Goal: Information Seeking & Learning: Compare options

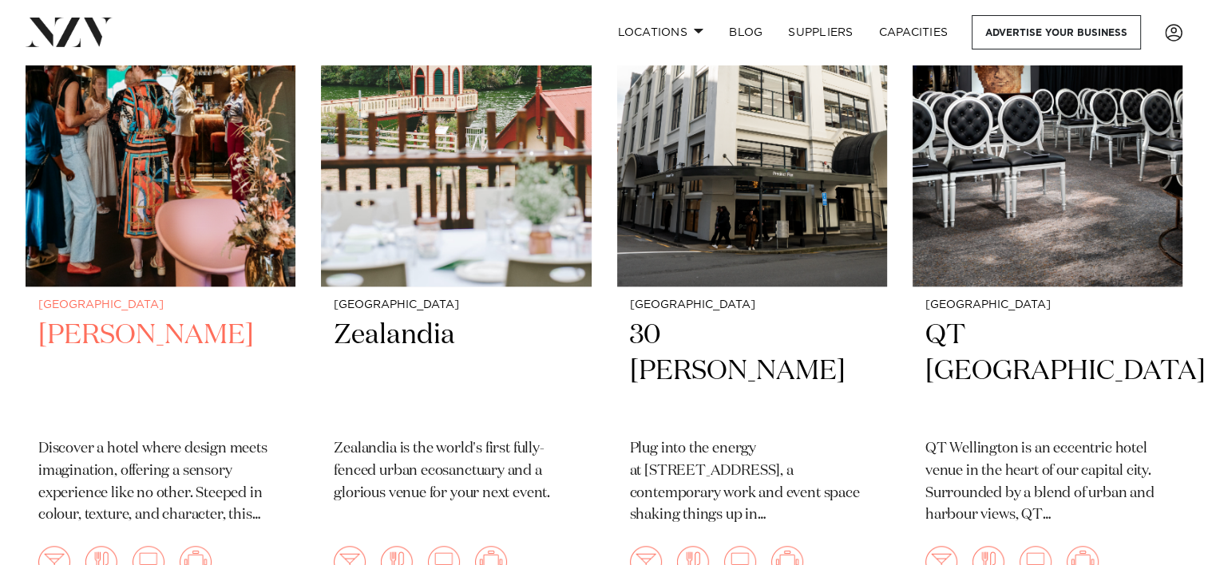
scroll to position [1517, 0]
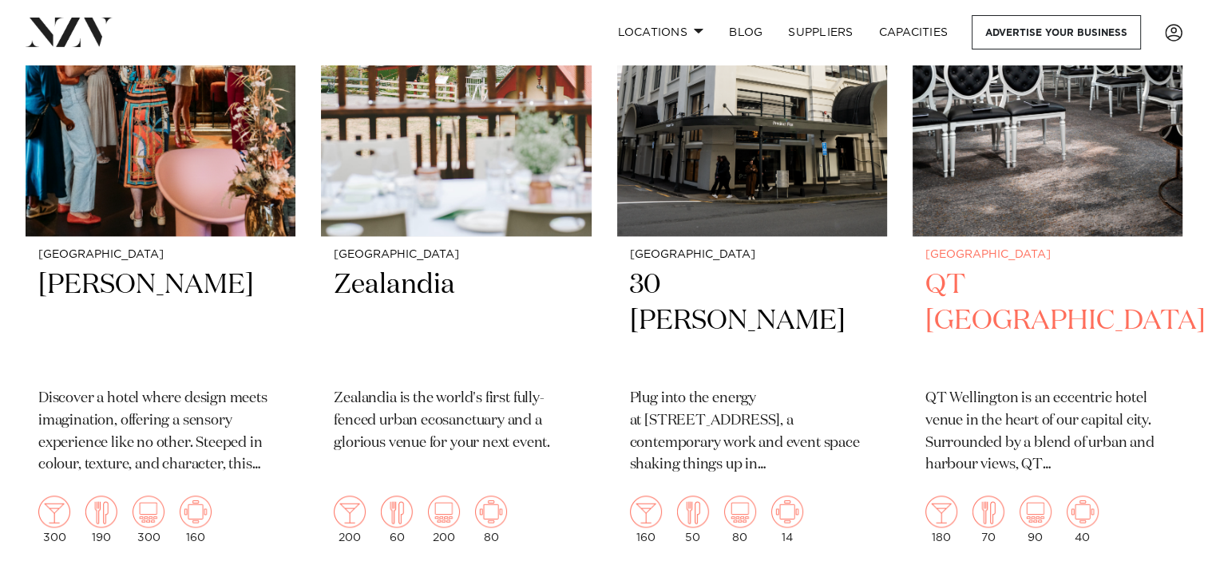
click at [1026, 179] on img at bounding box center [1047, 55] width 270 height 362
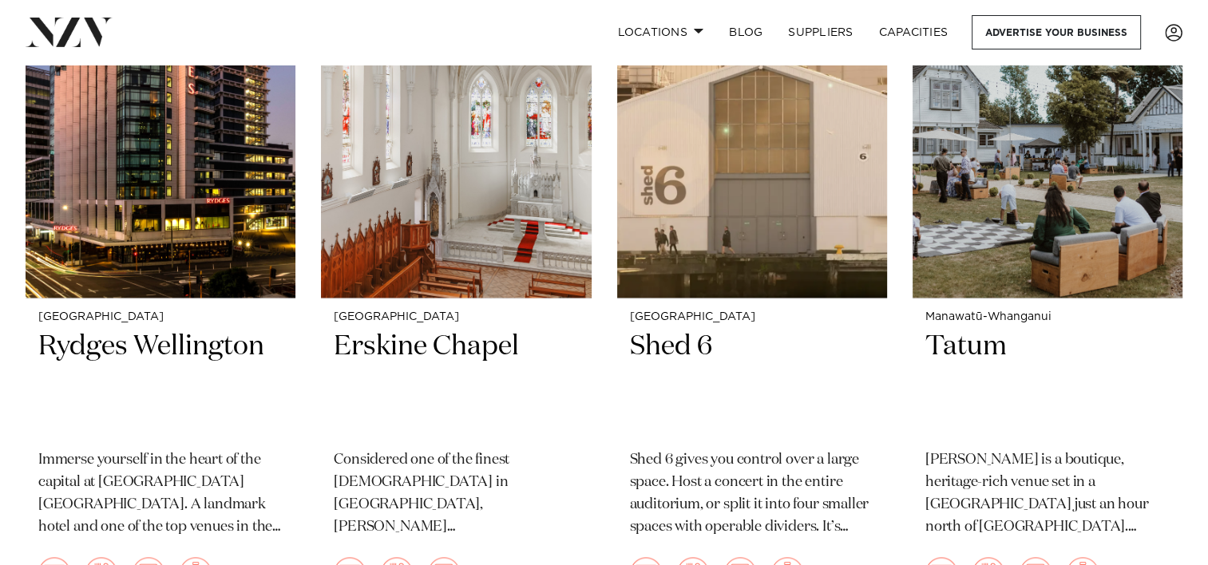
scroll to position [2155, 0]
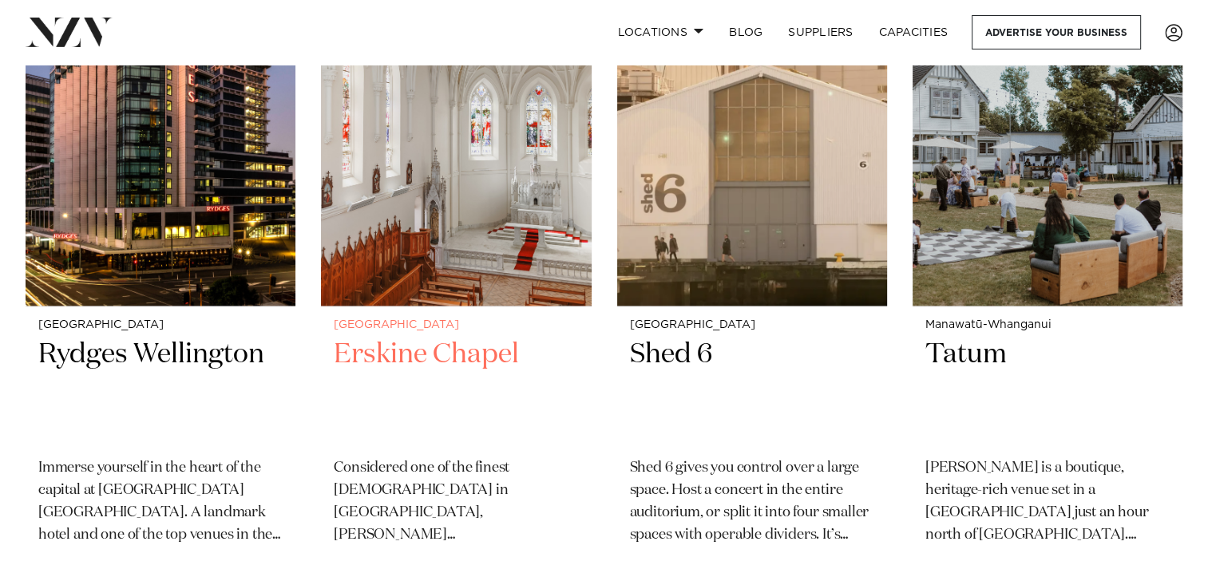
click at [378, 358] on h2 "Erskine Chapel" at bounding box center [456, 391] width 244 height 108
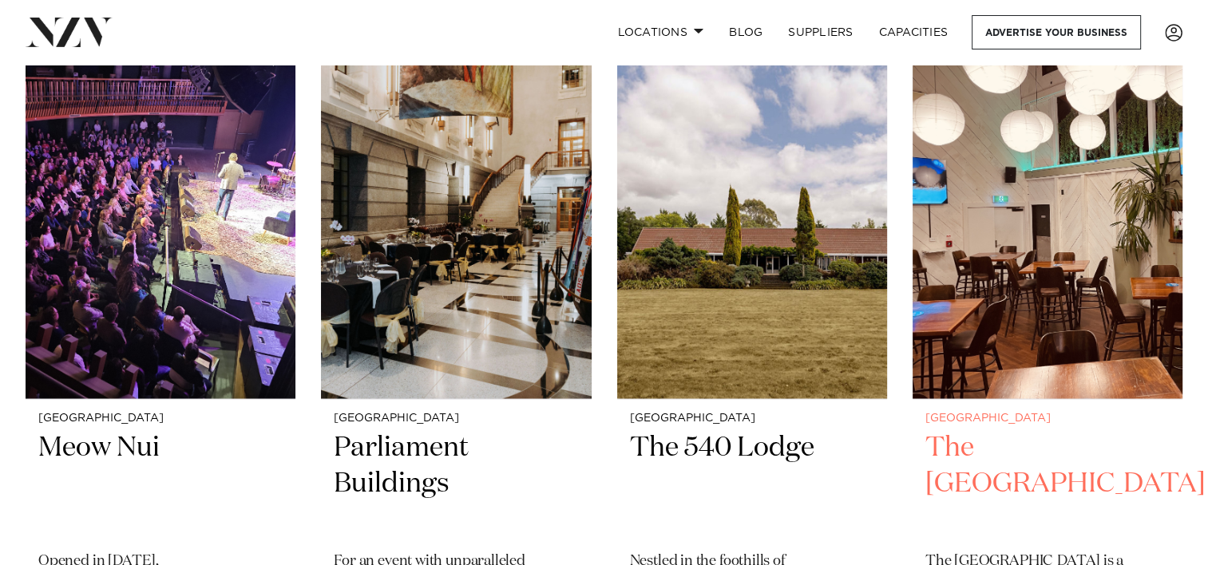
scroll to position [2954, 0]
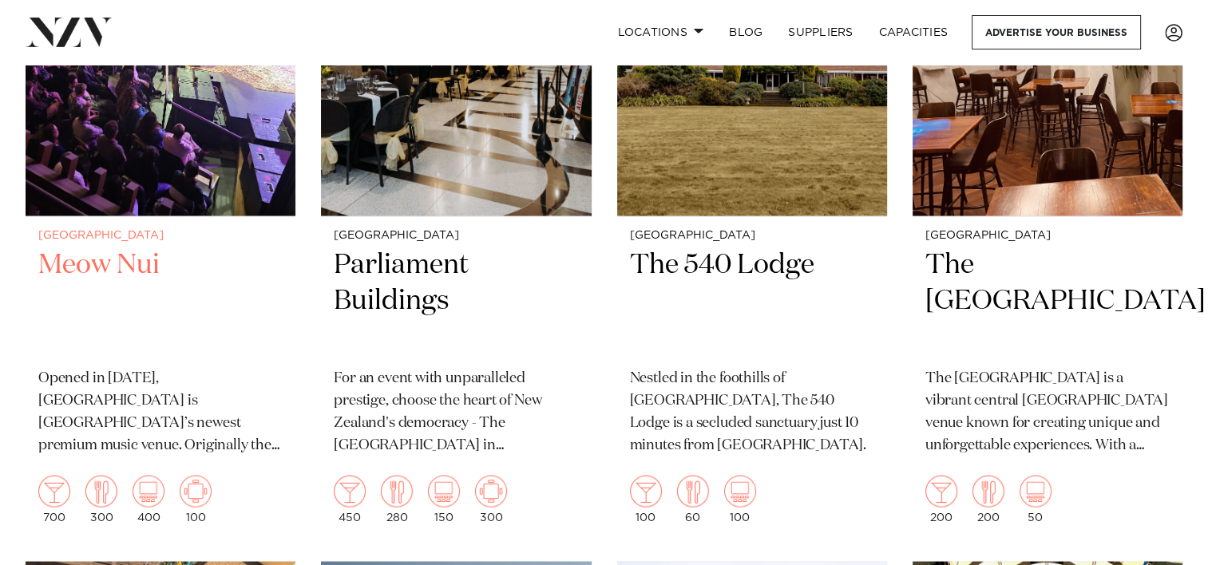
click at [140, 272] on h2 "Meow Nui" at bounding box center [160, 301] width 244 height 108
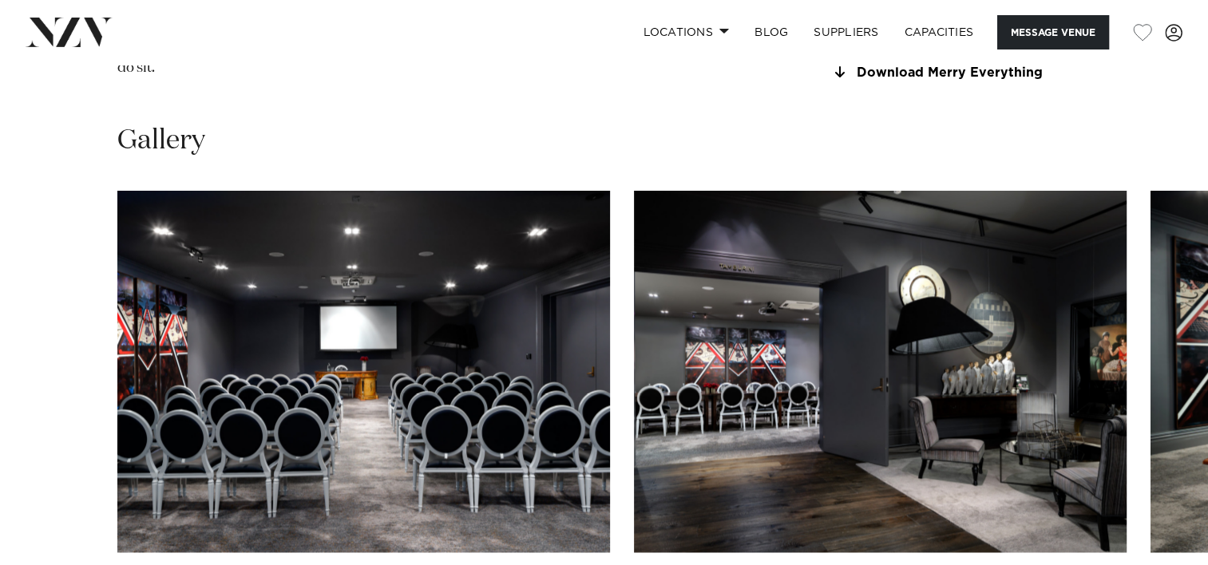
scroll to position [2155, 0]
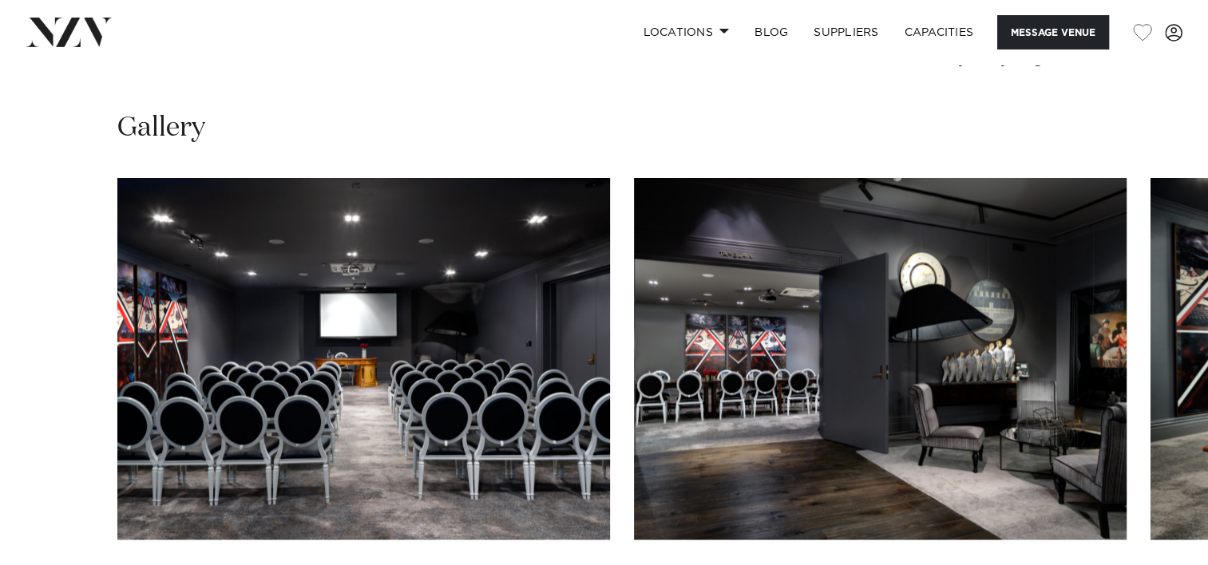
click at [346, 236] on img "1 / 22" at bounding box center [363, 359] width 493 height 362
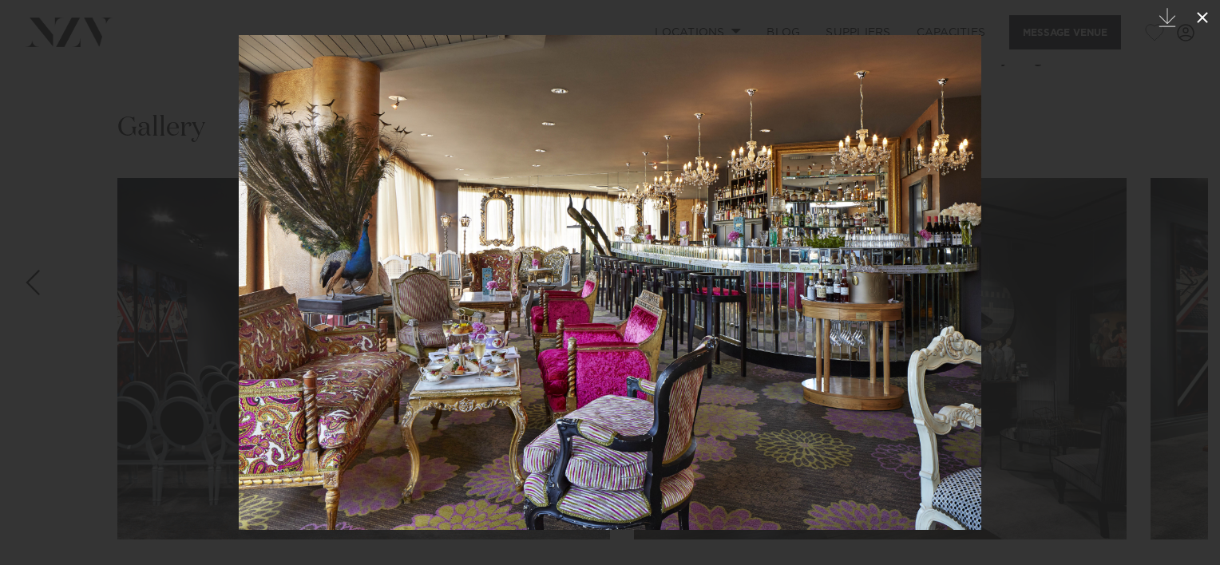
click at [1202, 11] on icon at bounding box center [1202, 17] width 19 height 19
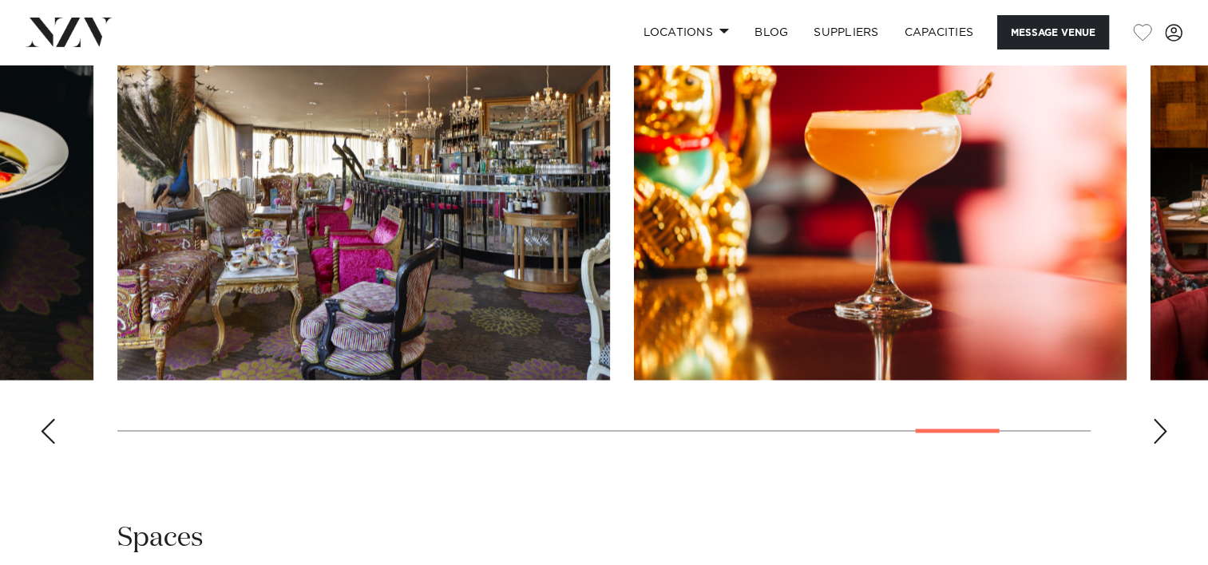
scroll to position [2554, 0]
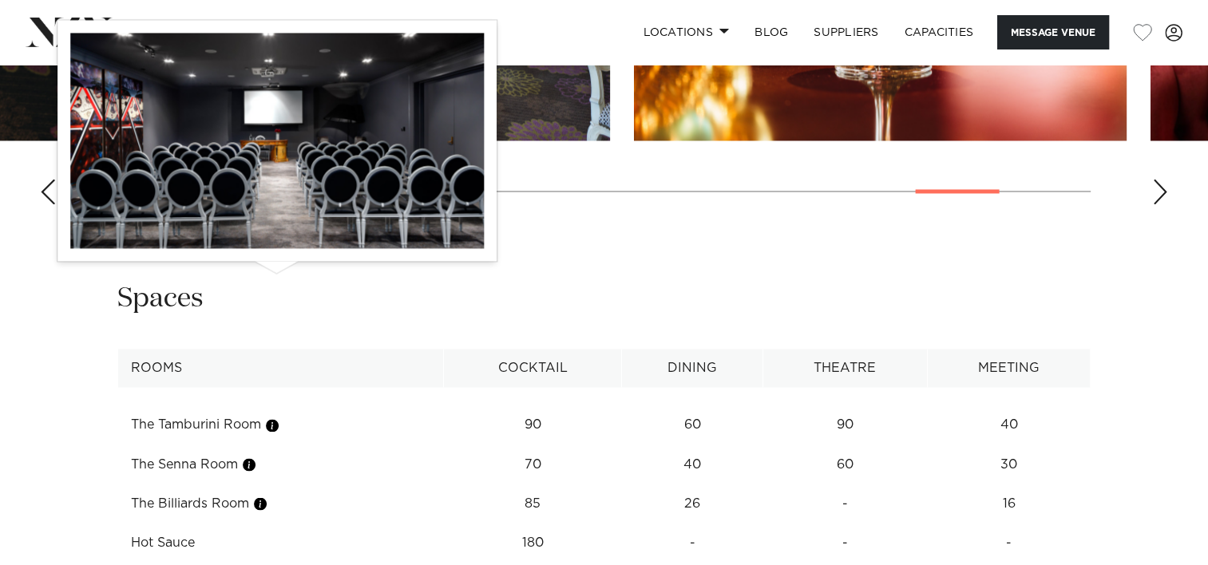
click at [278, 417] on button "button" at bounding box center [272, 425] width 16 height 16
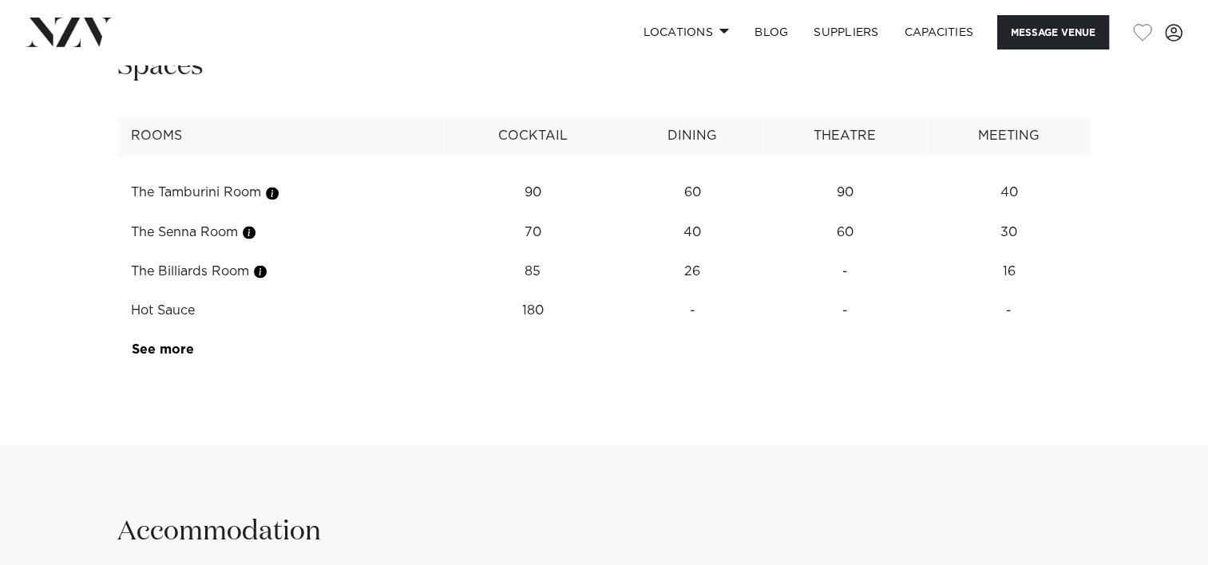
scroll to position [2954, 0]
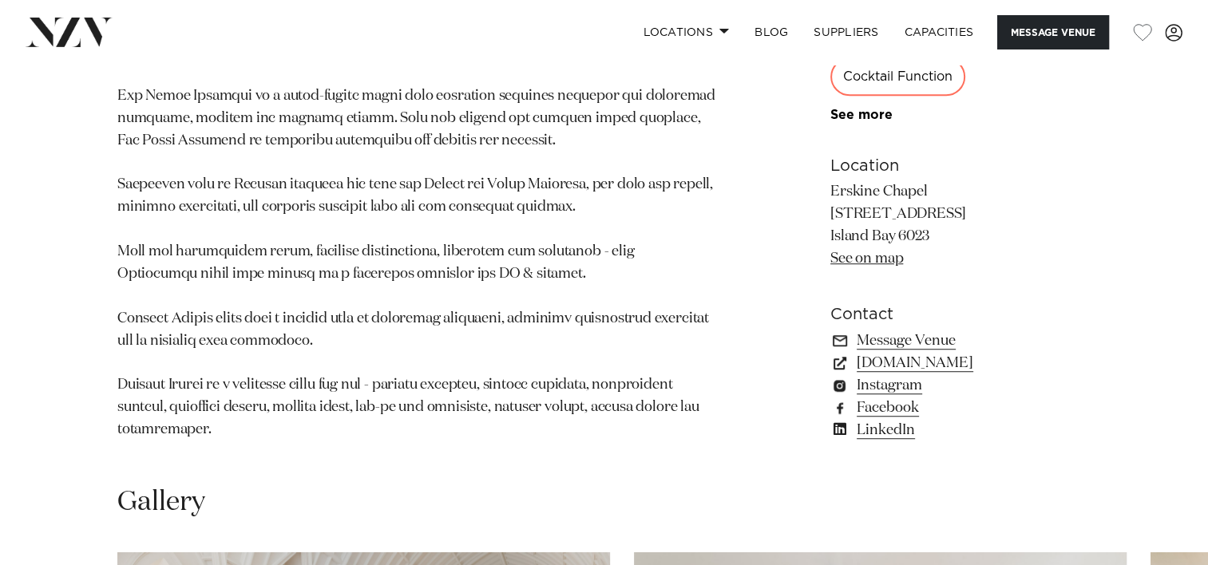
scroll to position [1038, 0]
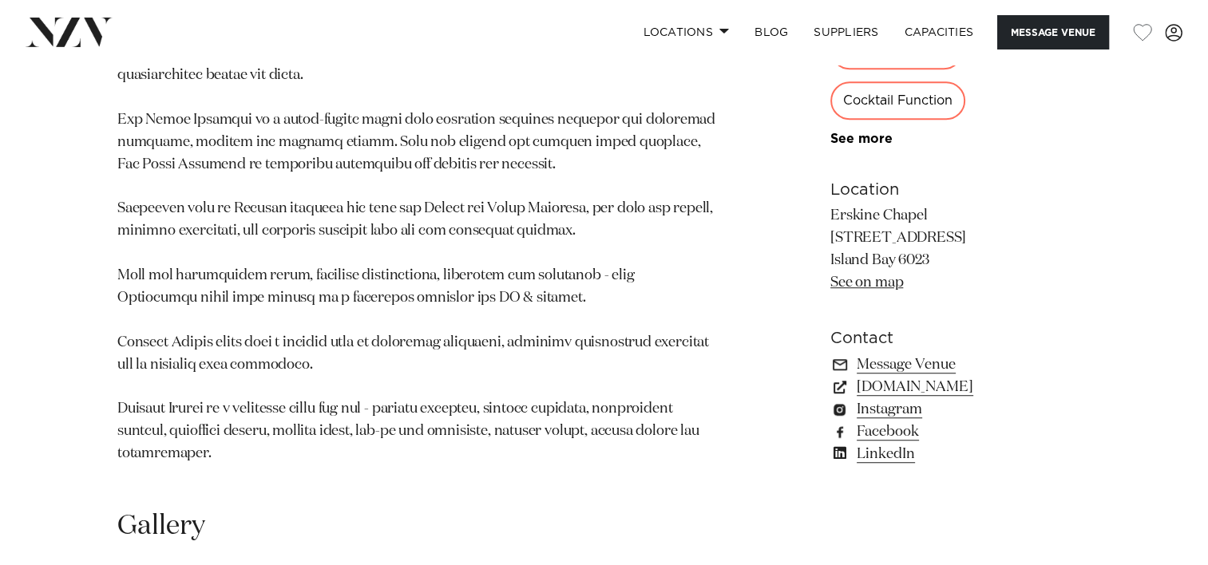
click at [854, 275] on link "See on map" at bounding box center [866, 282] width 73 height 14
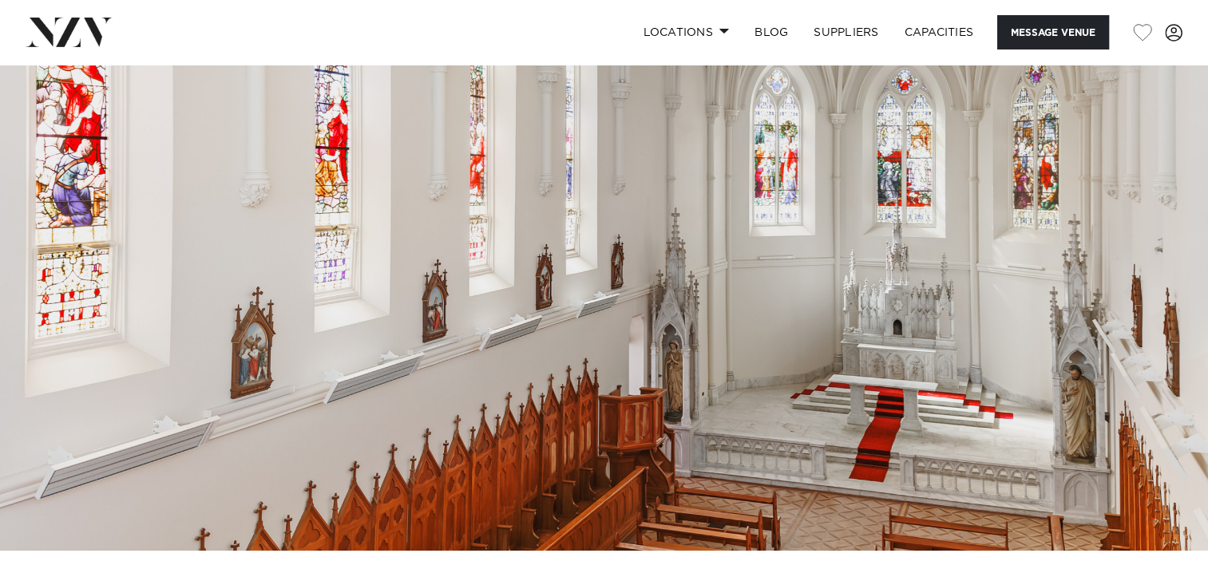
scroll to position [0, 0]
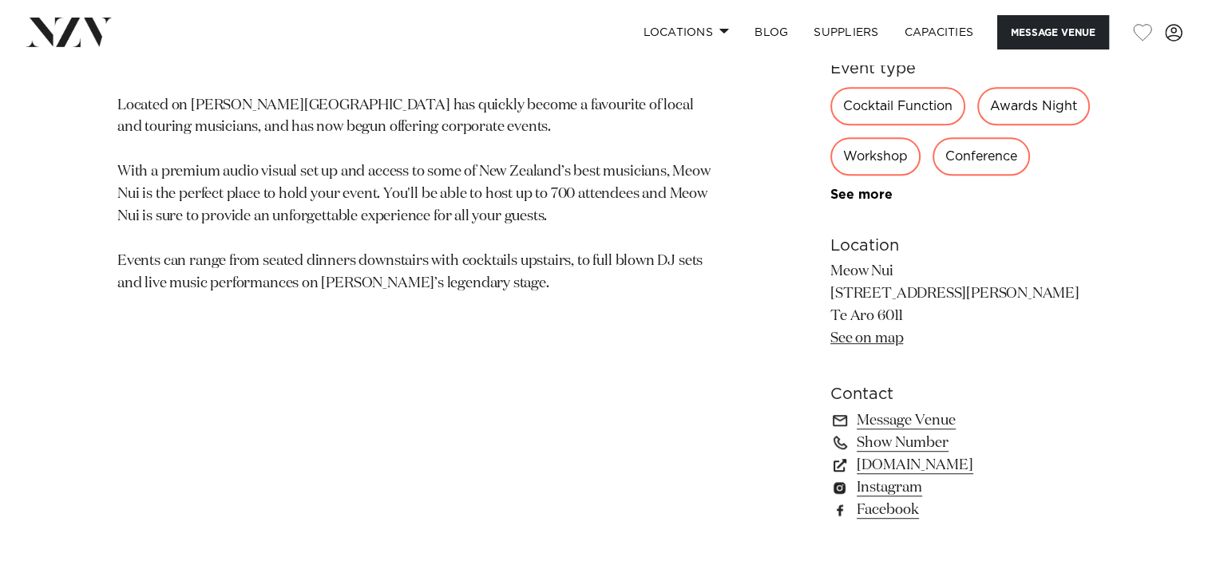
scroll to position [958, 0]
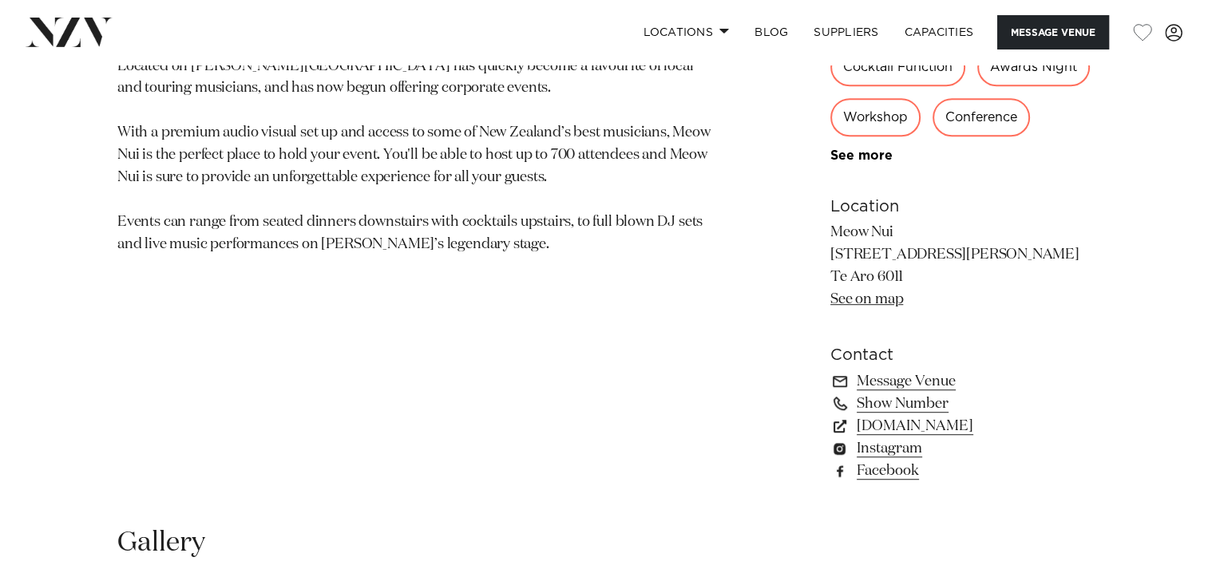
click at [868, 297] on link "See on map" at bounding box center [866, 299] width 73 height 14
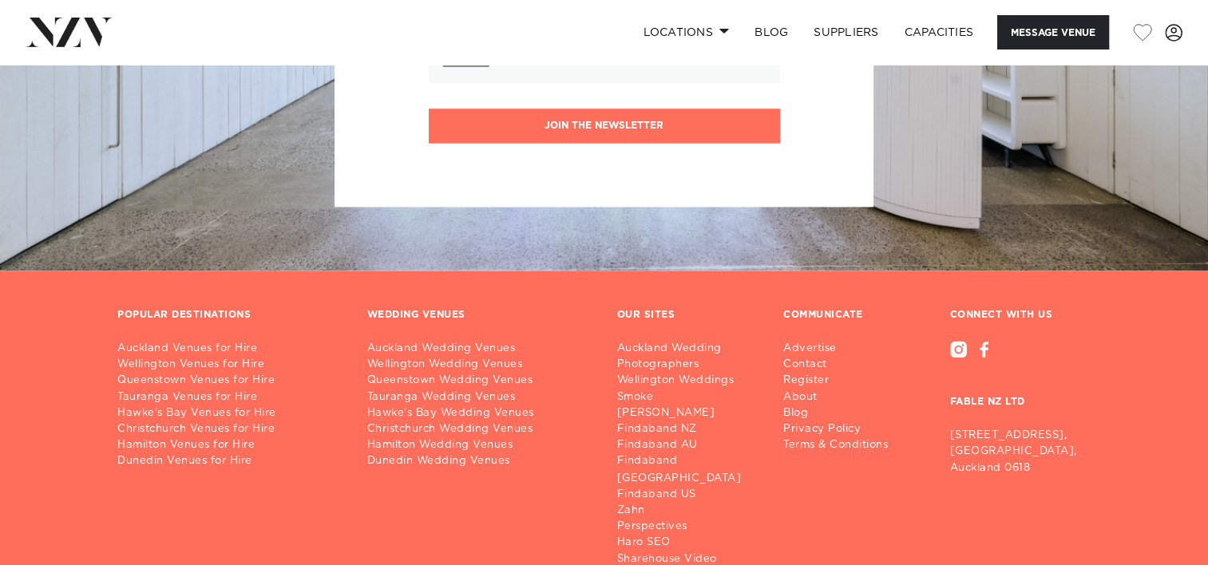
scroll to position [2554, 0]
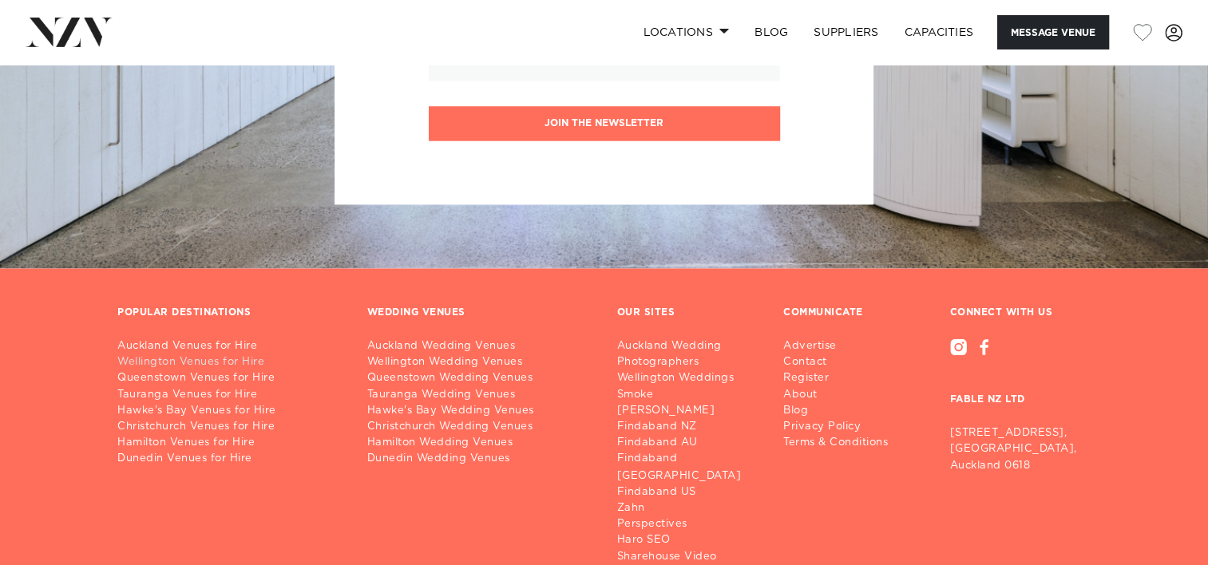
click at [191, 362] on link "Wellington Venues for Hire" at bounding box center [229, 362] width 224 height 16
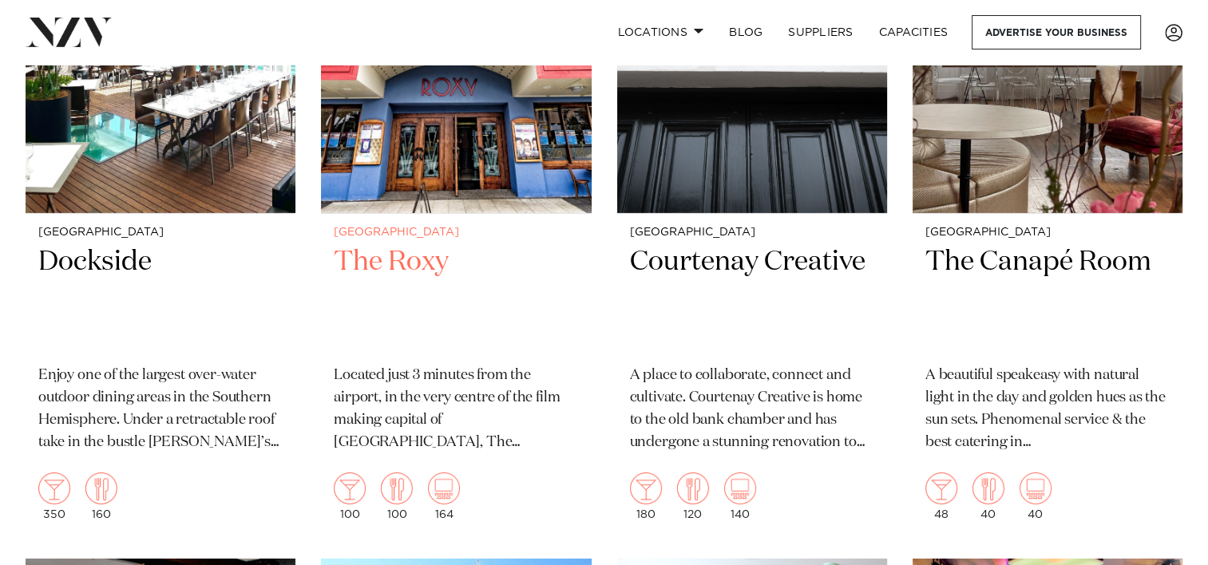
scroll to position [5109, 0]
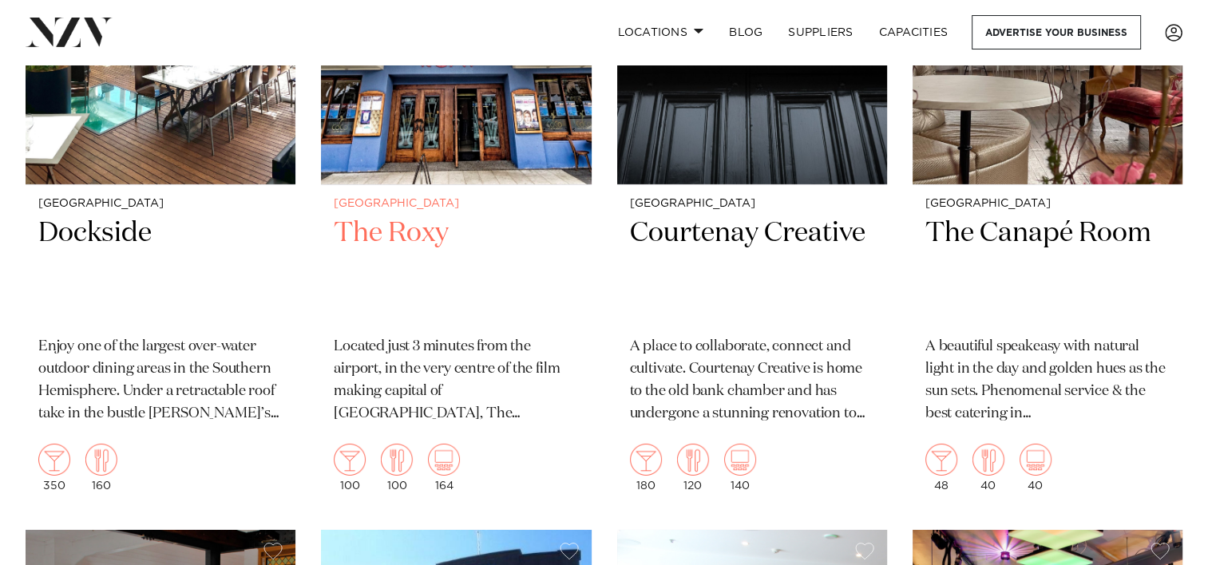
click at [460, 166] on img at bounding box center [456, 3] width 270 height 362
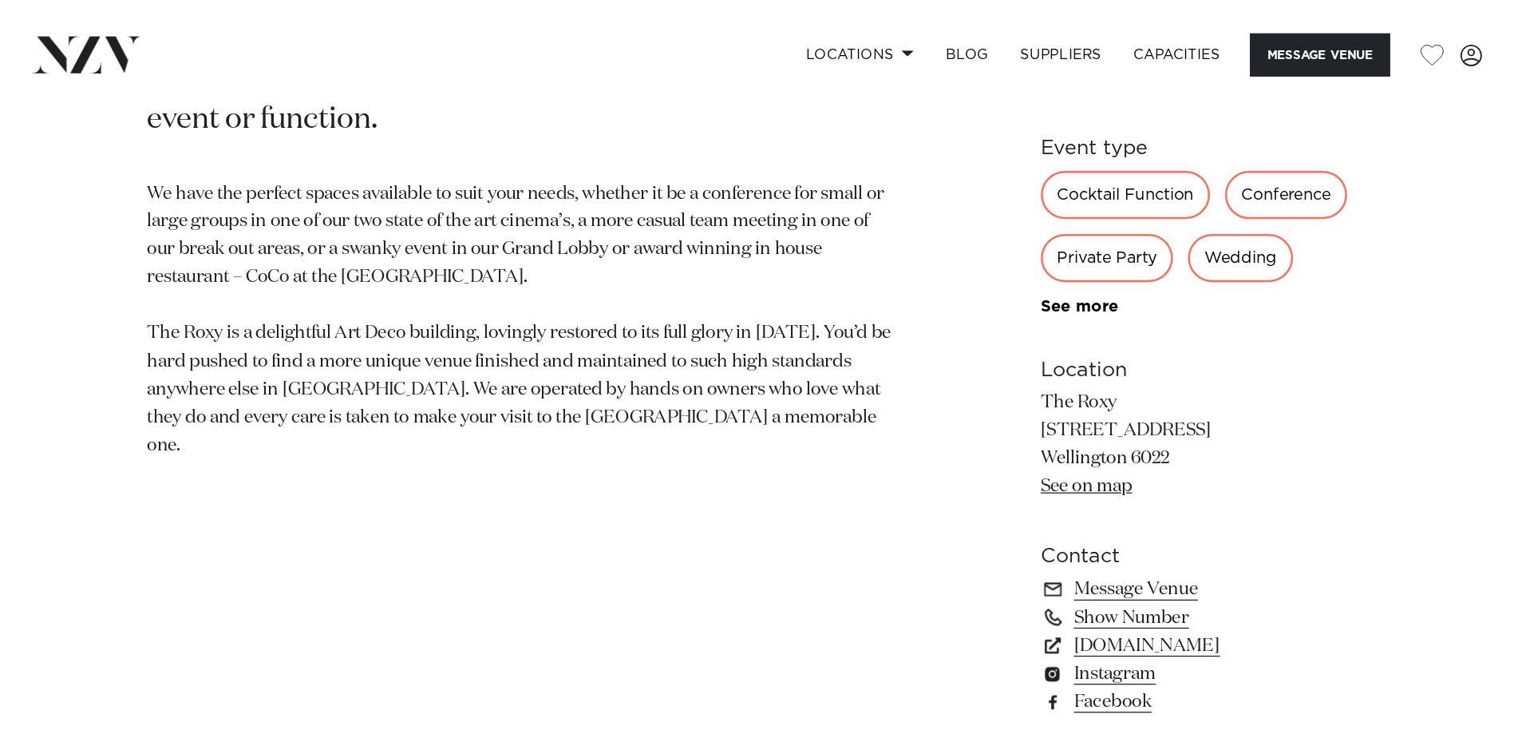
scroll to position [958, 0]
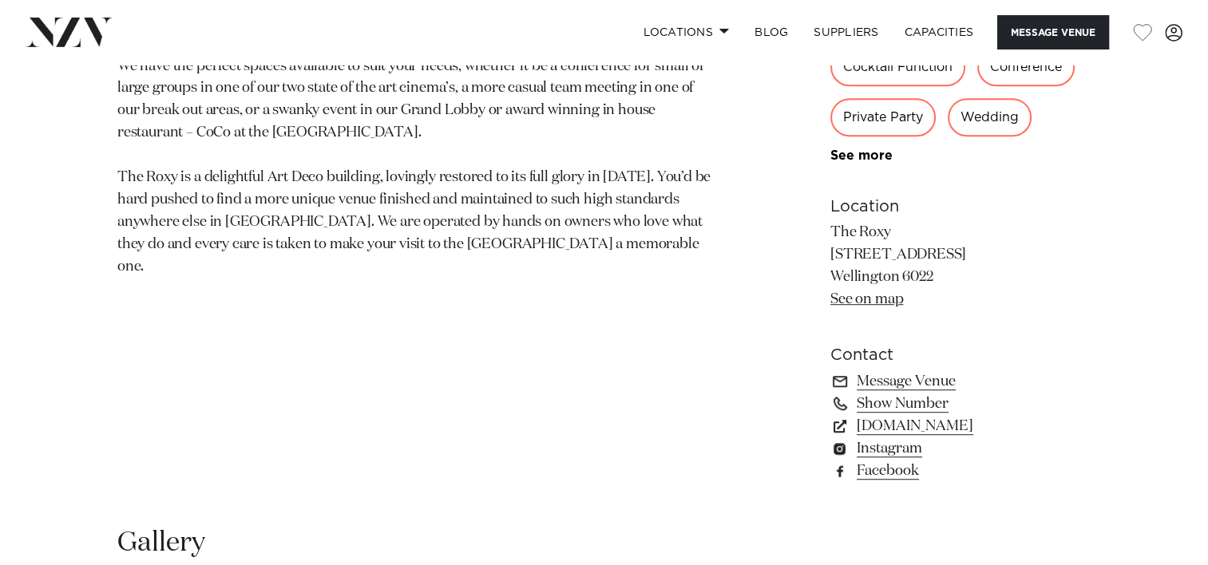
click at [880, 299] on link "See on map" at bounding box center [866, 299] width 73 height 14
click at [894, 423] on link "www.roxycinema.co.nz" at bounding box center [960, 426] width 260 height 22
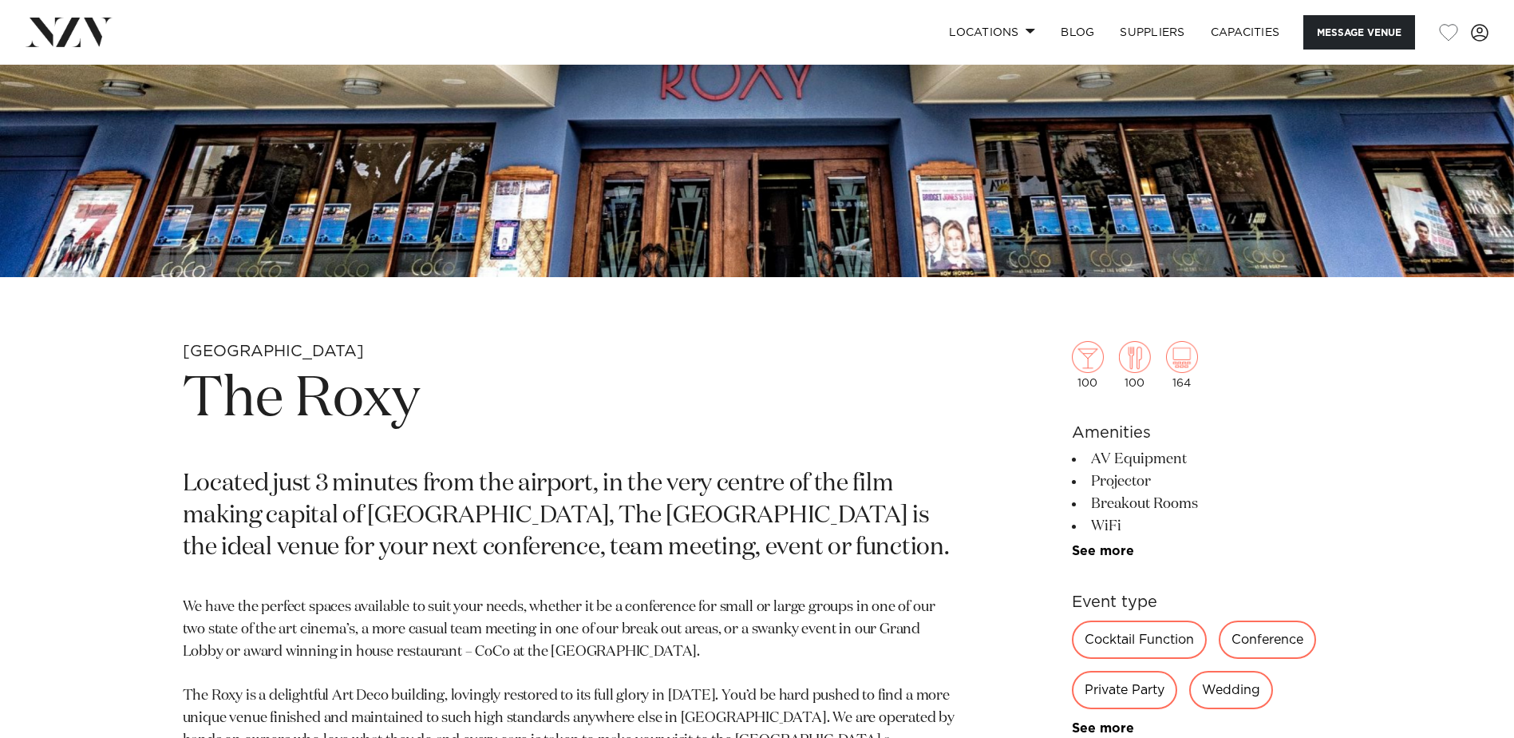
scroll to position [479, 0]
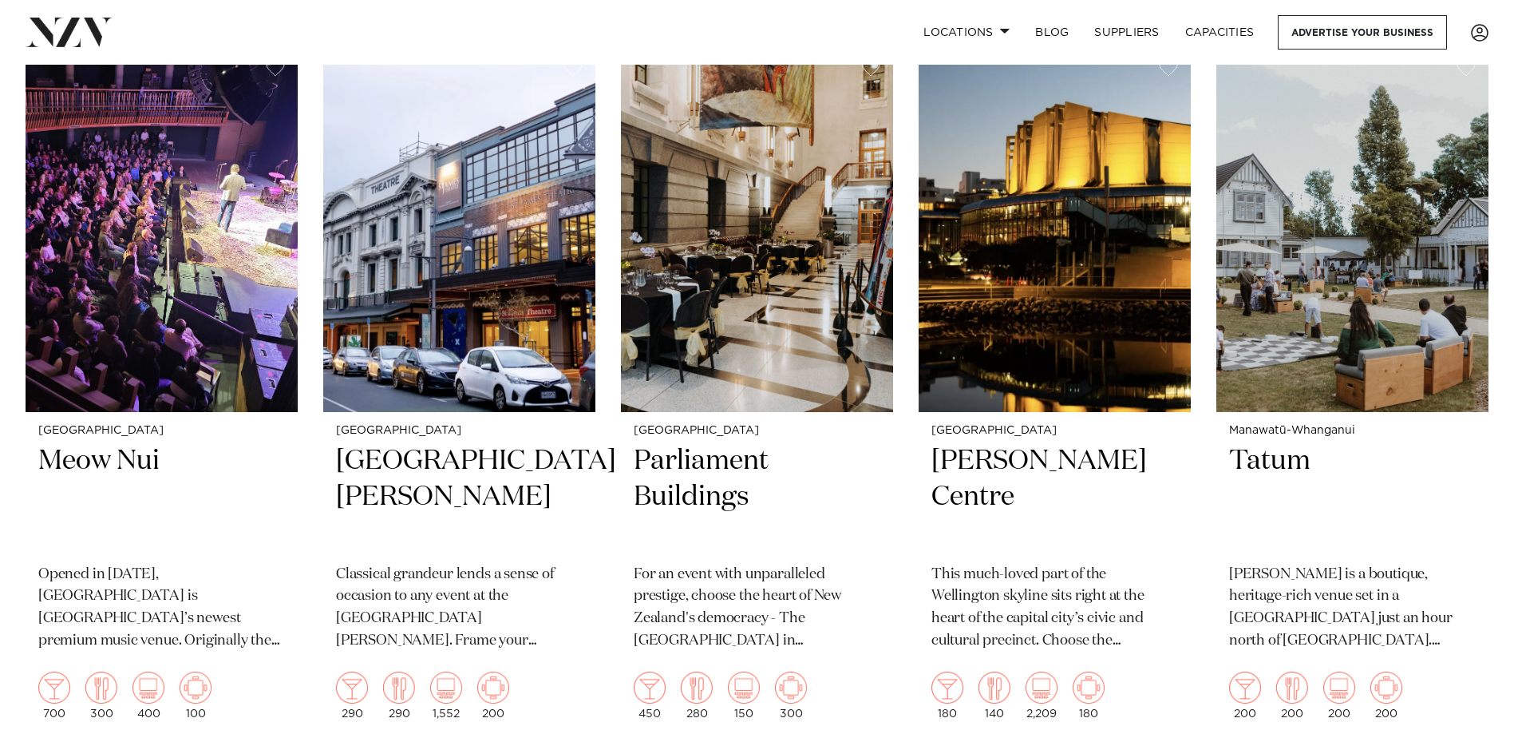
scroll to position [2874, 0]
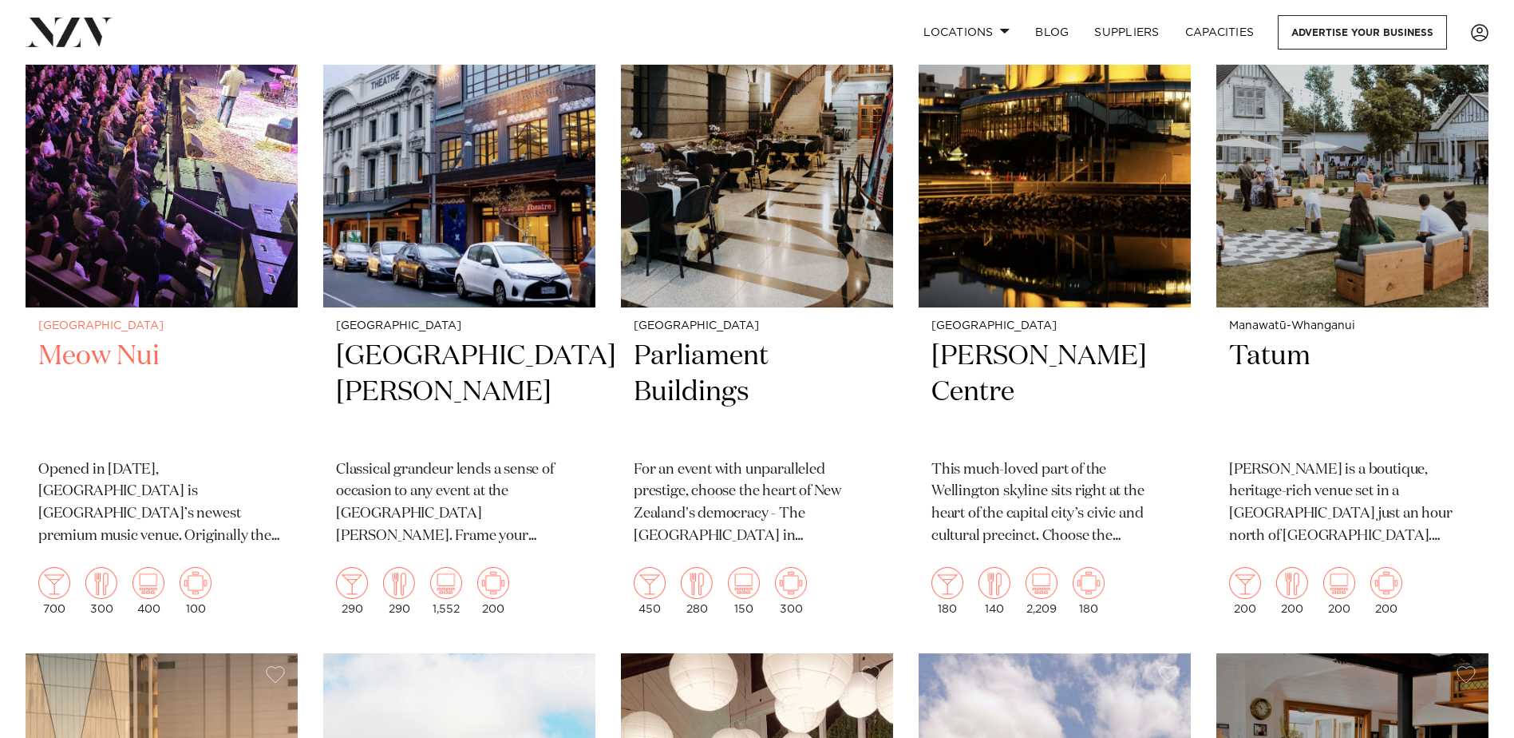
click at [105, 362] on h2 "Meow Nui" at bounding box center [161, 392] width 247 height 108
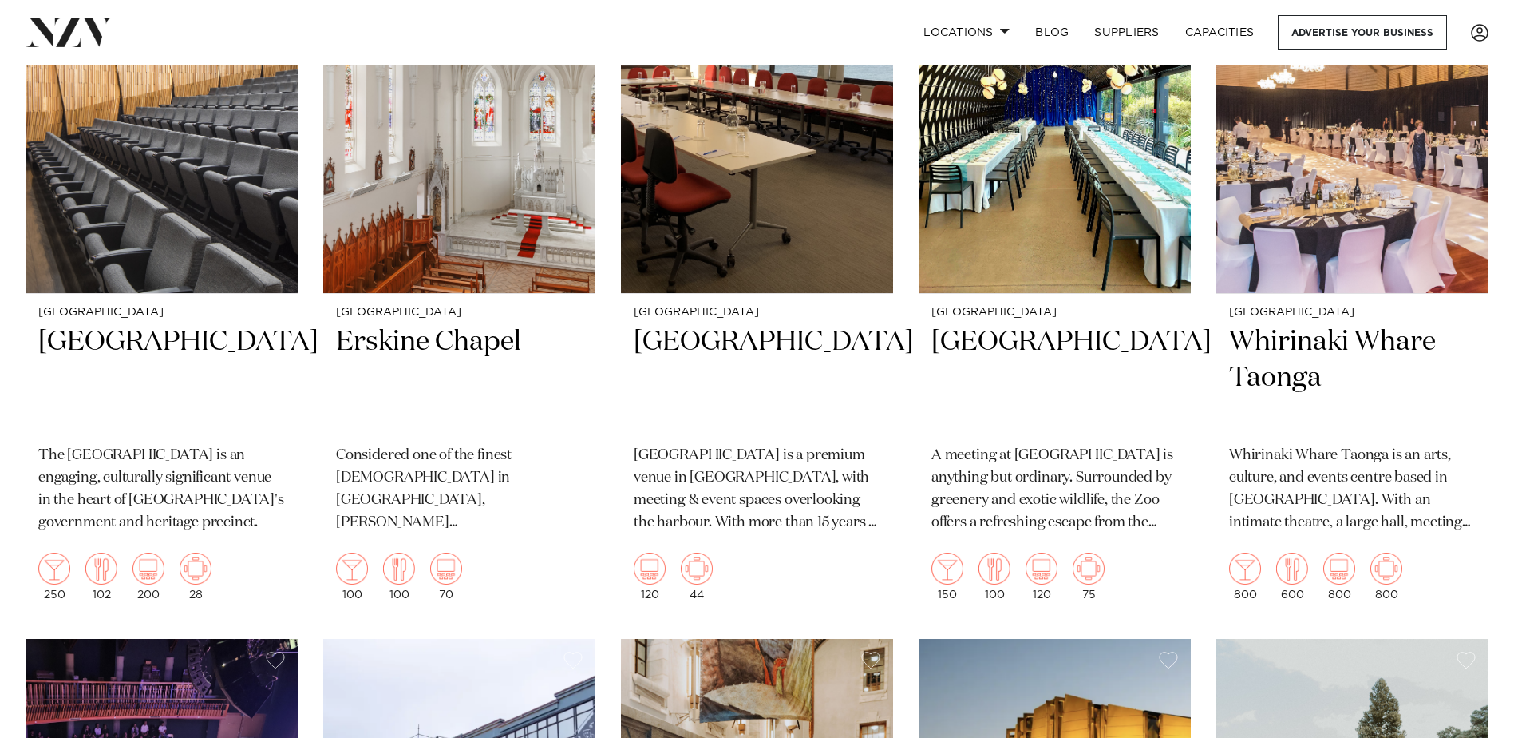
scroll to position [2155, 0]
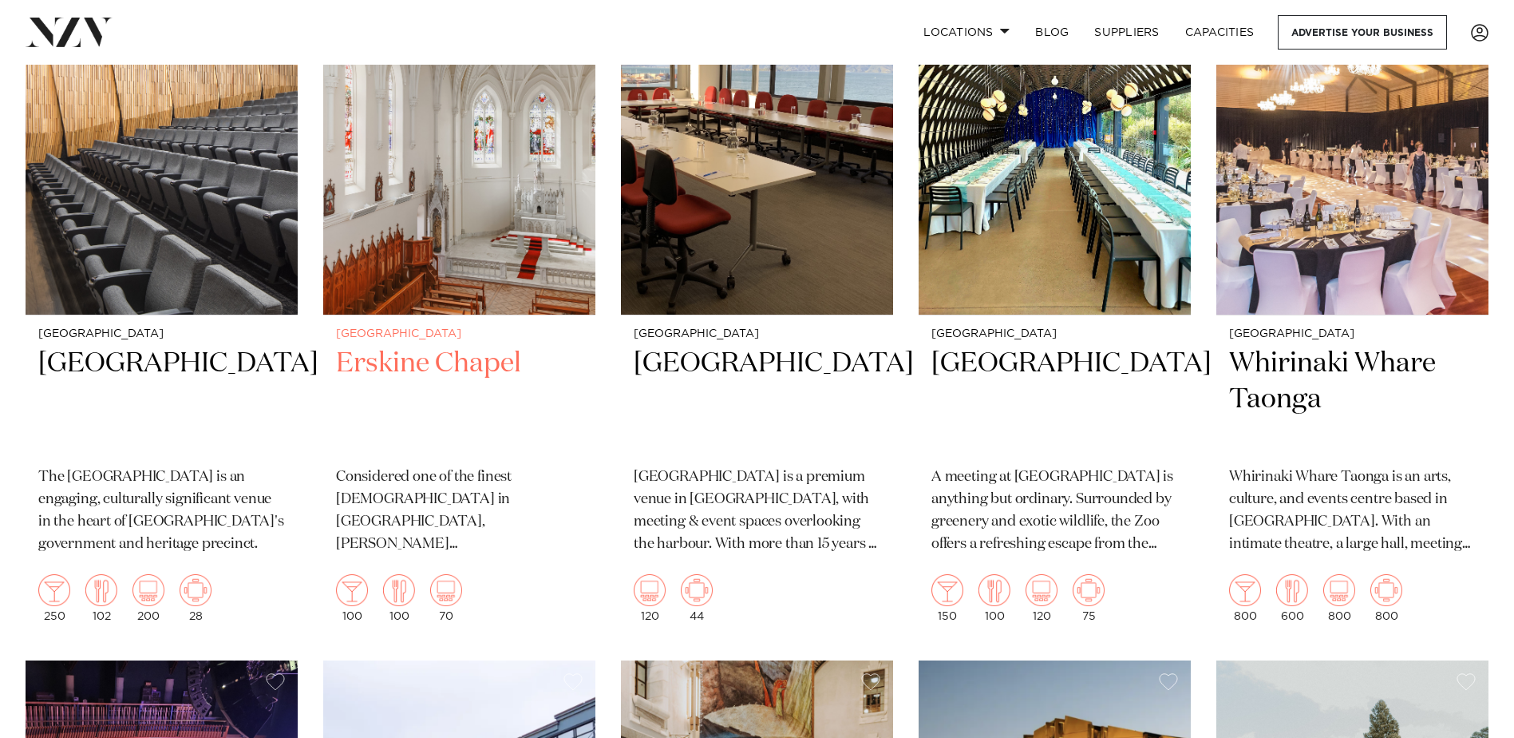
click at [409, 364] on h2 "Erskine Chapel" at bounding box center [459, 400] width 247 height 108
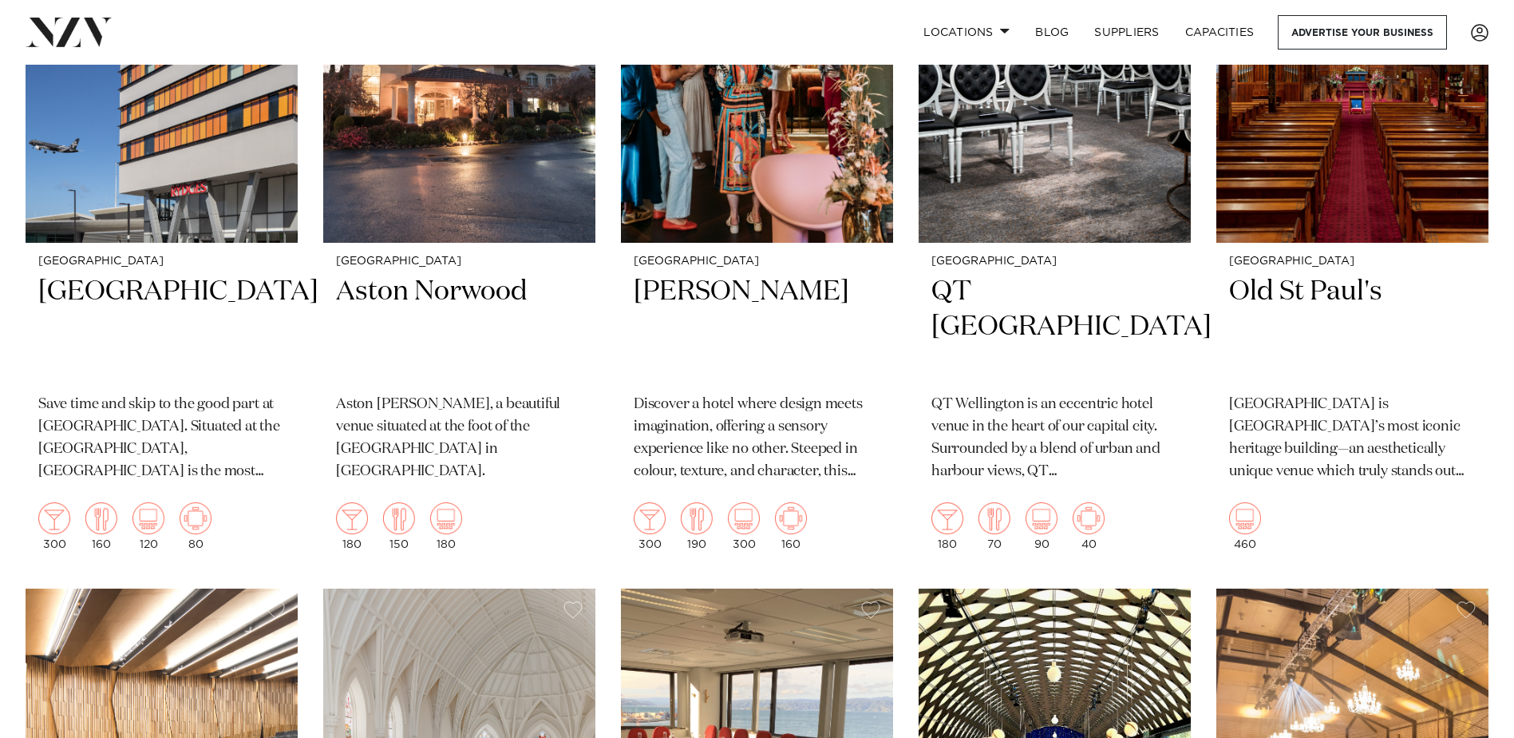
scroll to position [1437, 0]
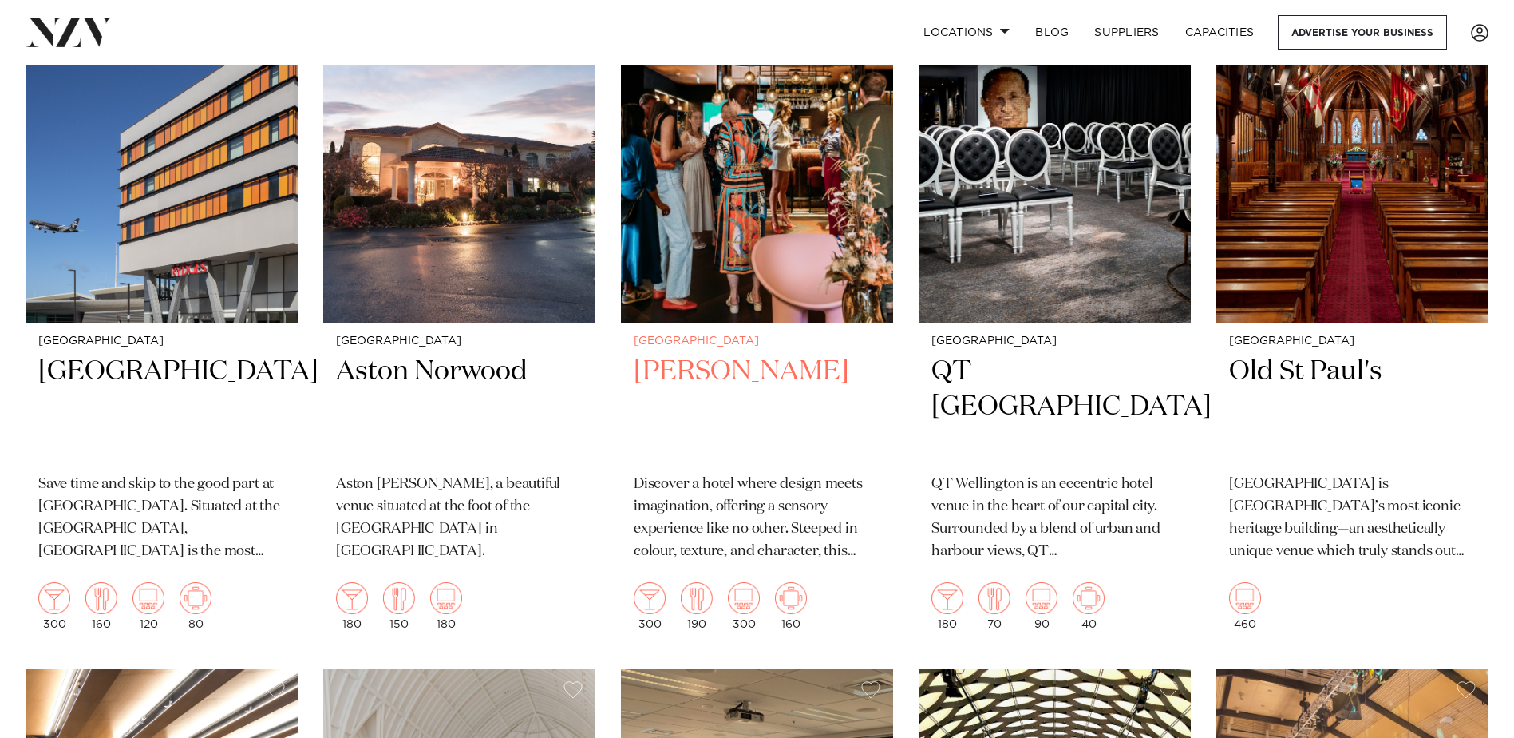
click at [646, 373] on h2 "[PERSON_NAME]" at bounding box center [757, 408] width 247 height 108
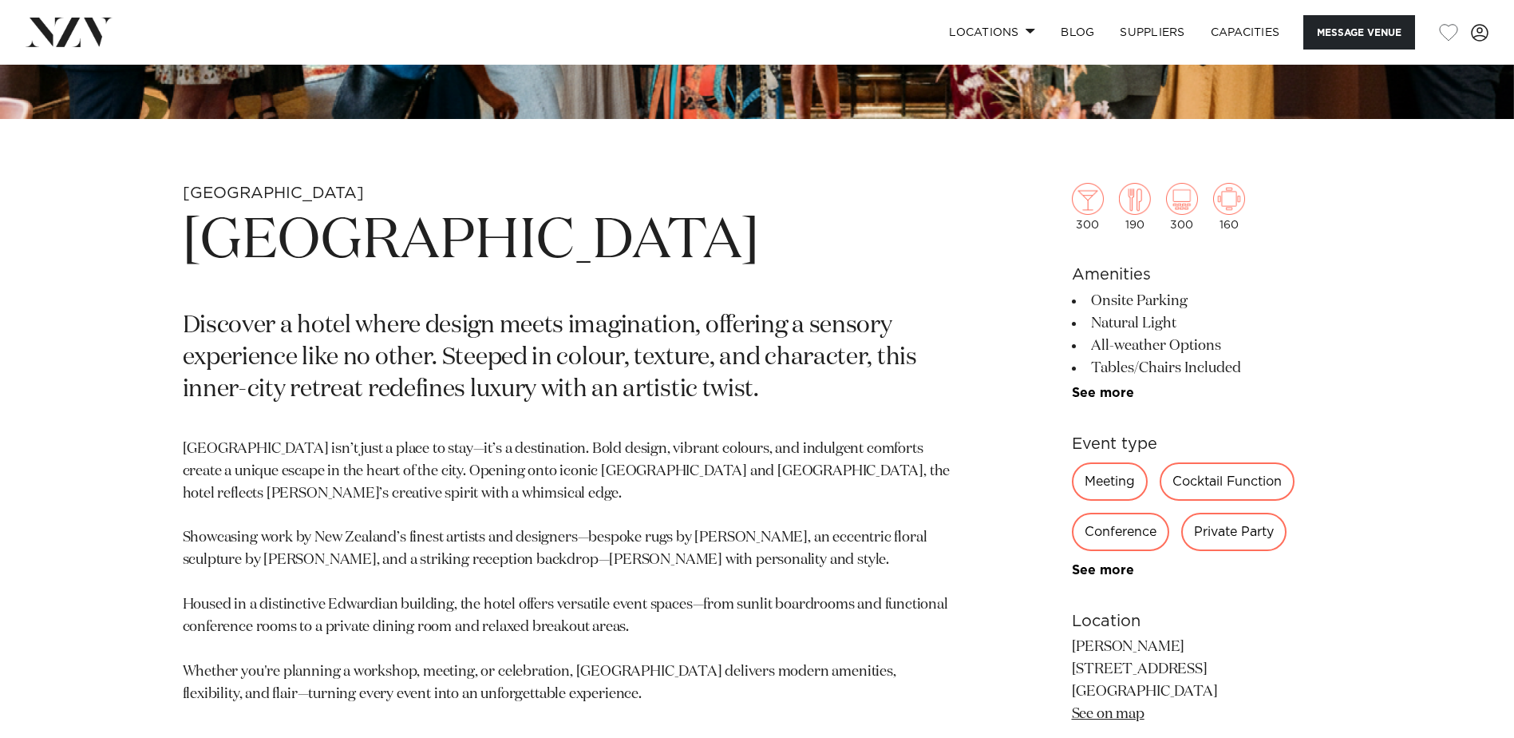
scroll to position [718, 0]
